Goal: Information Seeking & Learning: Check status

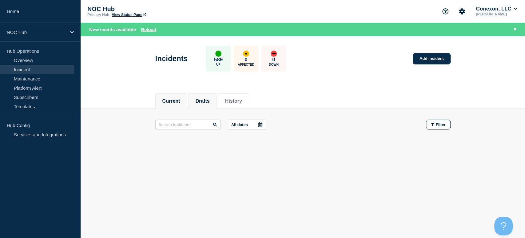
click at [202, 98] on button "Drafts" at bounding box center [202, 101] width 14 height 6
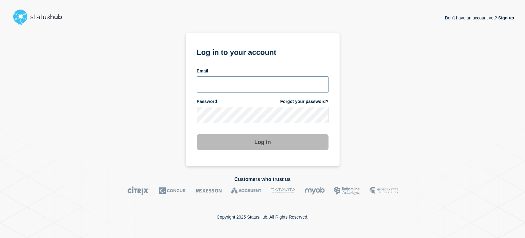
click at [234, 80] on input "email input" at bounding box center [263, 84] width 132 height 16
type input "sean.webb@conexon.us"
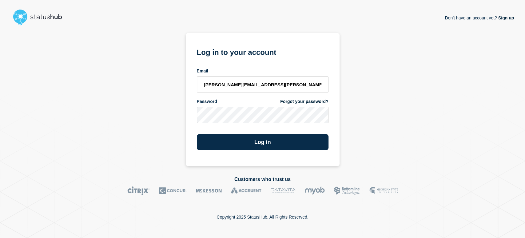
click at [197, 134] on button "Log in" at bounding box center [263, 142] width 132 height 16
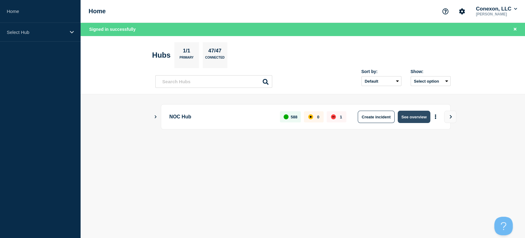
click at [414, 118] on button "See overview" at bounding box center [414, 117] width 33 height 12
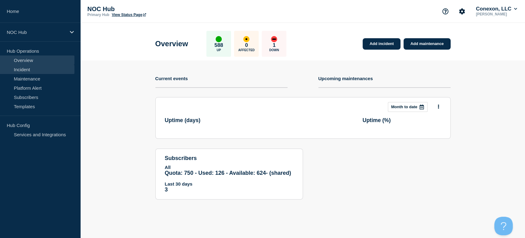
click at [39, 70] on link "Incident" at bounding box center [37, 69] width 74 height 9
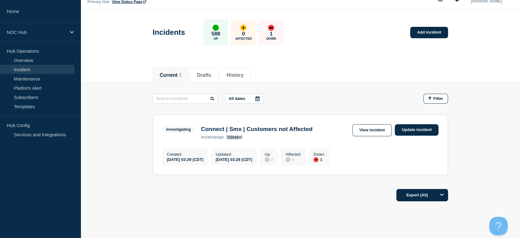
scroll to position [34, 0]
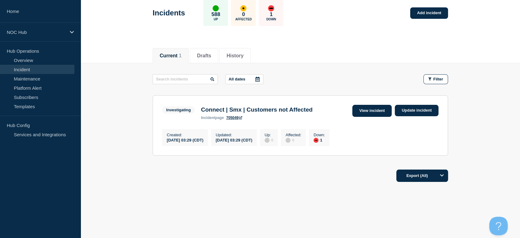
click at [359, 112] on link "View incident" at bounding box center [372, 111] width 40 height 12
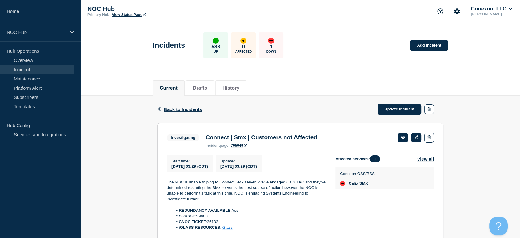
scroll to position [23, 0]
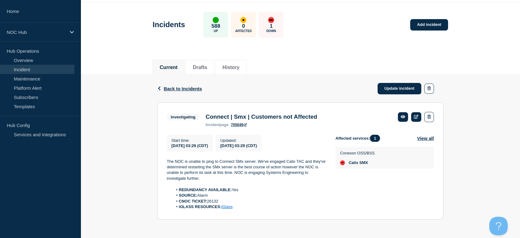
drag, startPoint x: 183, startPoint y: 159, endPoint x: 255, endPoint y: 203, distance: 84.0
click at [255, 203] on section "Investigating Connect | Smx | Customers not Affected incident page 705049 Start…" at bounding box center [300, 160] width 286 height 117
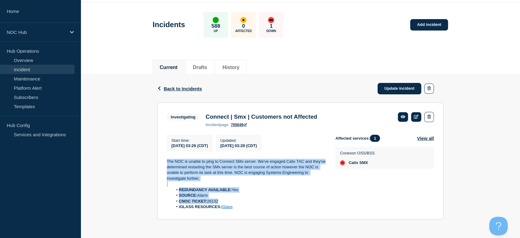
drag, startPoint x: 254, startPoint y: 203, endPoint x: 158, endPoint y: 160, distance: 105.1
click at [158, 160] on section "Investigating Connect | Smx | Customers not Affected incident page 705049 Start…" at bounding box center [300, 160] width 286 height 117
click at [163, 153] on section "Investigating Connect | Smx | Customers not Affected incident page 705049 Start…" at bounding box center [300, 160] width 286 height 117
click at [164, 155] on section "Investigating Connect | Smx | Customers not Affected incident page 705049 Start…" at bounding box center [300, 160] width 286 height 117
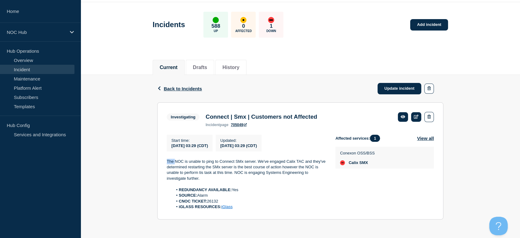
drag, startPoint x: 164, startPoint y: 155, endPoint x: 167, endPoint y: 160, distance: 6.1
click at [164, 155] on section "Investigating Connect | Smx | Customers not Affected incident page 705049 Start…" at bounding box center [300, 160] width 286 height 117
click at [163, 155] on section "Investigating Connect | Smx | Customers not Affected incident page 705049 Start…" at bounding box center [300, 160] width 286 height 117
drag, startPoint x: 167, startPoint y: 158, endPoint x: 240, endPoint y: 211, distance: 90.8
click at [240, 211] on section "Investigating Connect | Smx | Customers not Affected incident page 705049 Start…" at bounding box center [300, 160] width 286 height 117
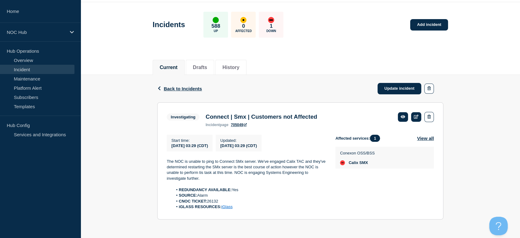
copy div "The NOC is unable to ping to Connect SMx server. We've engaged Calix TAC and th…"
click at [238, 125] on link "705049" at bounding box center [239, 125] width 16 height 4
drag, startPoint x: 336, startPoint y: 114, endPoint x: 201, endPoint y: 112, distance: 135.2
click at [201, 112] on div "Investigating Connect | Smx | Customers not Affected incident page 705049" at bounding box center [300, 119] width 267 height 15
copy div "Connect | Smx | Customers not Affected"
